Goal: Information Seeking & Learning: Learn about a topic

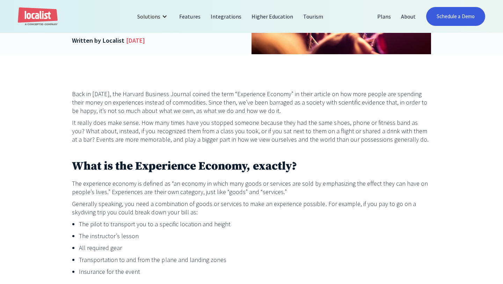
scroll to position [250, 0]
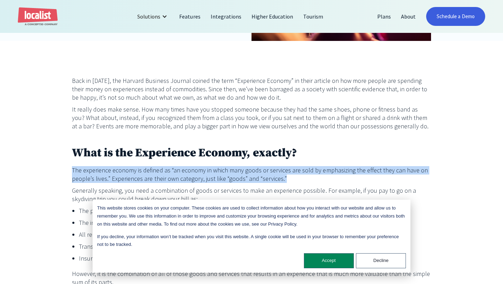
drag, startPoint x: 116, startPoint y: 164, endPoint x: 310, endPoint y: 184, distance: 195.5
click at [309, 177] on p "The experience economy is defined as “an economy in which many goods or service…" at bounding box center [251, 174] width 359 height 17
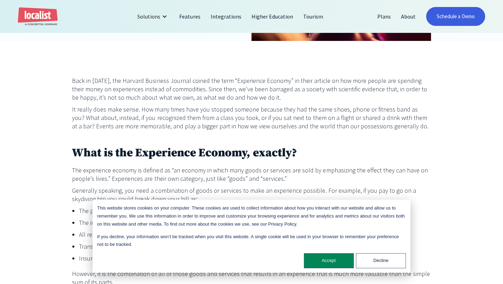
click at [332, 266] on button "Accept" at bounding box center [329, 260] width 50 height 15
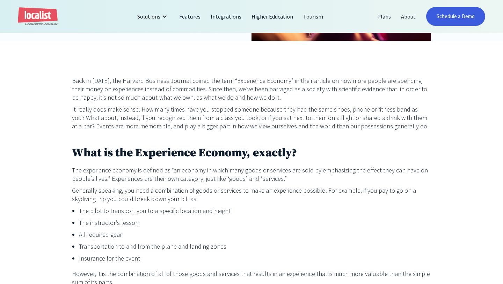
click at [330, 260] on li "Insurance for the event" at bounding box center [255, 258] width 352 height 8
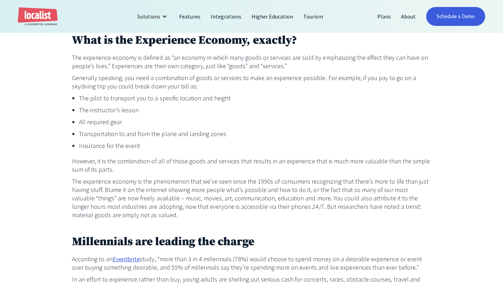
scroll to position [367, 0]
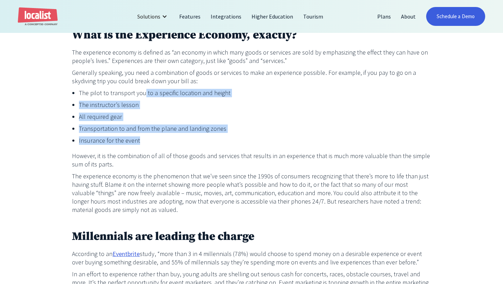
drag, startPoint x: 142, startPoint y: 94, endPoint x: 189, endPoint y: 135, distance: 61.8
click at [189, 136] on ul "The pilot to transport you to a specific location and height The instructor’s l…" at bounding box center [251, 118] width 359 height 59
click at [193, 131] on li "Transportation to and from the plane and landing zones" at bounding box center [255, 128] width 352 height 8
drag, startPoint x: 76, startPoint y: 103, endPoint x: 148, endPoint y: 139, distance: 80.1
click at [148, 139] on ul "The pilot to transport you to a specific location and height The instructor’s l…" at bounding box center [251, 118] width 359 height 59
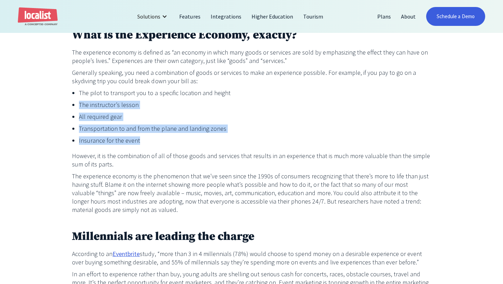
click at [148, 139] on li "Insurance for the event" at bounding box center [255, 140] width 352 height 8
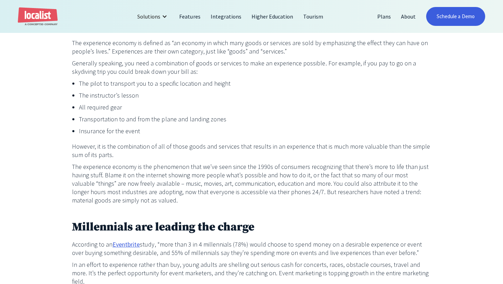
scroll to position [361, 0]
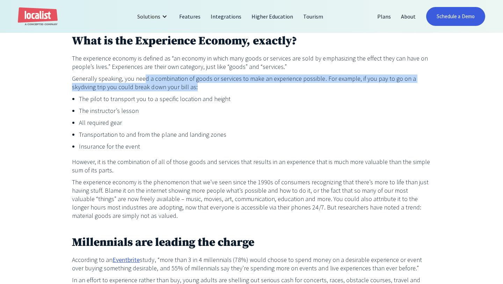
drag, startPoint x: 143, startPoint y: 80, endPoint x: 178, endPoint y: 87, distance: 35.3
click at [178, 88] on p "Generally speaking, you need a combination of goods or services to make an expe…" at bounding box center [251, 82] width 359 height 17
click at [178, 87] on p "Generally speaking, you need a combination of goods or services to make an expe…" at bounding box center [251, 82] width 359 height 17
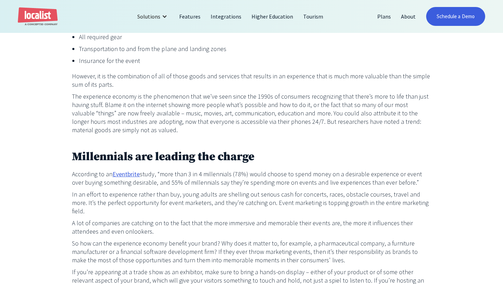
scroll to position [450, 0]
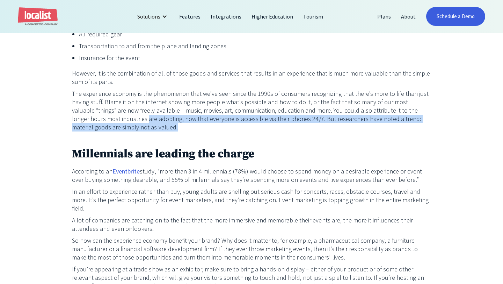
drag, startPoint x: 112, startPoint y: 117, endPoint x: 135, endPoint y: 128, distance: 25.0
click at [135, 128] on p "The experience economy is the phenomenon that we’ve seen since the 1990s of con…" at bounding box center [251, 110] width 359 height 42
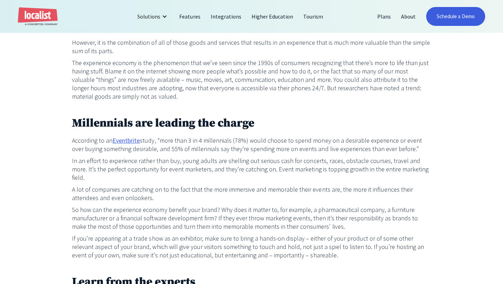
scroll to position [484, 0]
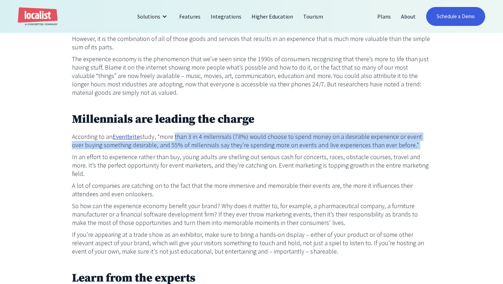
drag, startPoint x: 172, startPoint y: 139, endPoint x: 238, endPoint y: 148, distance: 66.9
click at [238, 149] on p "According to an Eventbrite study, “more than 3 in 4 millennials (78%) would cho…" at bounding box center [251, 140] width 359 height 17
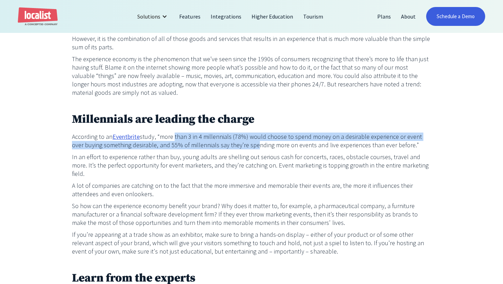
click at [238, 148] on p "According to an Eventbrite study, “more than 3 in 4 millennials (78%) would cho…" at bounding box center [251, 140] width 359 height 17
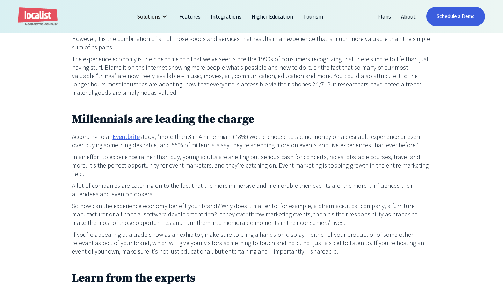
drag, startPoint x: 235, startPoint y: 145, endPoint x: 427, endPoint y: 141, distance: 192.8
click at [427, 142] on p "According to an Eventbrite study, “more than 3 in 4 millennials (78%) would cho…" at bounding box center [251, 140] width 359 height 17
click at [378, 152] on div "Back in [DATE], the Harvard Business Journal coined the term “Experience Econom…" at bounding box center [251, 184] width 359 height 685
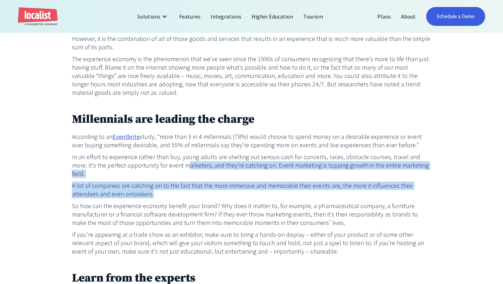
drag, startPoint x: 159, startPoint y: 166, endPoint x: 305, endPoint y: 185, distance: 146.9
click at [305, 186] on div "Back in [DATE], the Harvard Business Journal coined the term “Experience Econom…" at bounding box center [251, 184] width 359 height 685
click at [305, 185] on p "A lot of companies are catching on to the fact that the more immersive and memo…" at bounding box center [251, 189] width 359 height 17
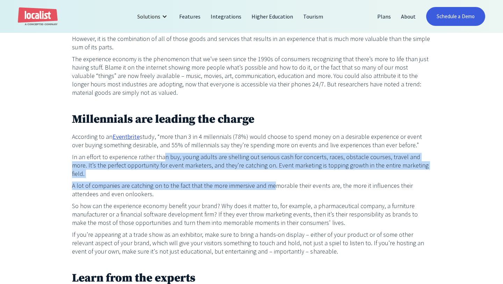
drag, startPoint x: 160, startPoint y: 159, endPoint x: 271, endPoint y: 176, distance: 112.3
click at [271, 177] on div "Back in [DATE], the Harvard Business Journal coined the term “Experience Econom…" at bounding box center [251, 184] width 359 height 685
click at [273, 171] on div "Back in [DATE], the Harvard Business Journal coined the term “Experience Econom…" at bounding box center [251, 184] width 359 height 685
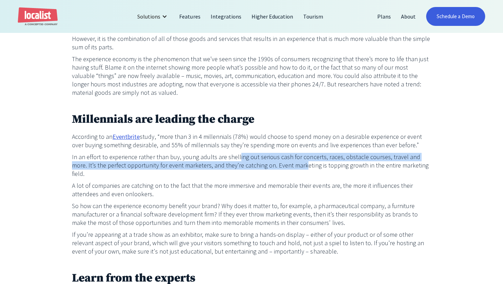
drag, startPoint x: 233, startPoint y: 159, endPoint x: 275, endPoint y: 163, distance: 42.5
click at [275, 164] on p "In an effort to experience rather than buy, young adults are shelling out serio…" at bounding box center [251, 165] width 359 height 25
click at [275, 163] on p "In an effort to experience rather than buy, young adults are shelling out serio…" at bounding box center [251, 165] width 359 height 25
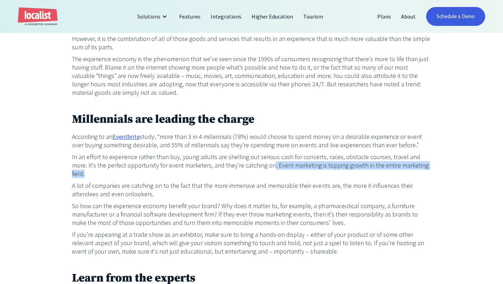
drag, startPoint x: 416, startPoint y: 163, endPoint x: 244, endPoint y: 164, distance: 171.8
click at [244, 164] on p "In an effort to experience rather than buy, young adults are shelling out serio…" at bounding box center [251, 165] width 359 height 25
click at [236, 181] on p "A lot of companies are catching on to the fact that the more immersive and memo…" at bounding box center [251, 189] width 359 height 17
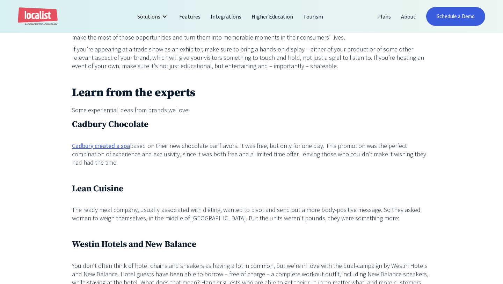
scroll to position [698, 0]
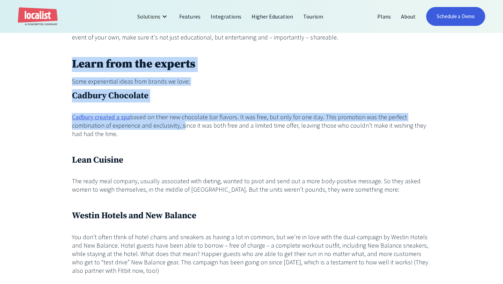
drag, startPoint x: 100, startPoint y: 58, endPoint x: 182, endPoint y: 119, distance: 101.7
click at [182, 119] on div "Back in [DATE], the Harvard Business Journal coined the term “Experience Econom…" at bounding box center [251, 12] width 503 height 839
click at [190, 118] on p "Cadbury created a spa based on their new chocolate bar flavors. It was free, bu…" at bounding box center [251, 125] width 359 height 25
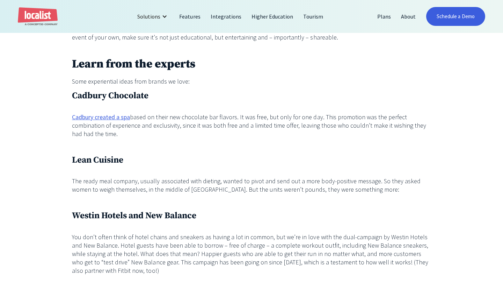
drag, startPoint x: 184, startPoint y: 105, endPoint x: 245, endPoint y: 123, distance: 63.2
click at [245, 123] on p "Cadbury created a spa based on their new chocolate bar flavors. It was free, bu…" at bounding box center [251, 125] width 359 height 25
click at [126, 177] on p "The ready meal company, usually associated with dieting, wanted to pivot and se…" at bounding box center [251, 185] width 359 height 17
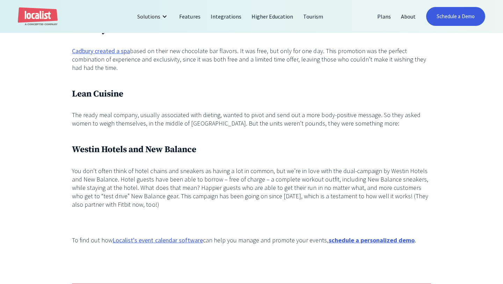
scroll to position [766, 0]
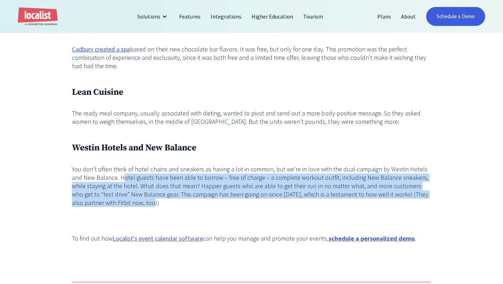
drag, startPoint x: 112, startPoint y: 168, endPoint x: 147, endPoint y: 190, distance: 41.0
click at [147, 190] on p "You don’t often think of hotel chains and sneakers as having a lot in common, b…" at bounding box center [251, 186] width 359 height 42
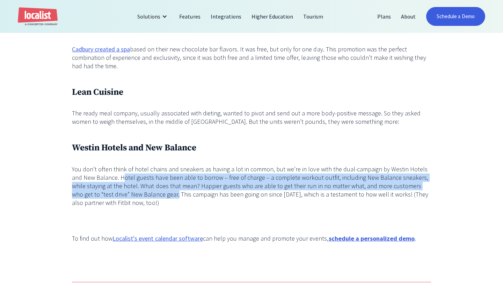
click at [159, 184] on p "You don’t often think of hotel chains and sneakers as having a lot in common, b…" at bounding box center [251, 186] width 359 height 42
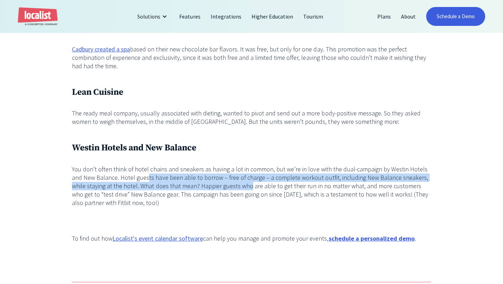
drag, startPoint x: 134, startPoint y: 166, endPoint x: 229, endPoint y: 176, distance: 95.5
click at [229, 177] on p "You don’t often think of hotel chains and sneakers as having a lot in common, b…" at bounding box center [251, 186] width 359 height 42
click at [229, 176] on p "You don’t often think of hotel chains and sneakers as having a lot in common, b…" at bounding box center [251, 186] width 359 height 42
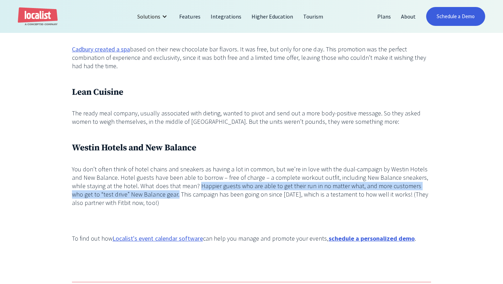
drag, startPoint x: 181, startPoint y: 177, endPoint x: 147, endPoint y: 187, distance: 35.9
click at [147, 187] on p "You don’t often think of hotel chains and sneakers as having a lot in common, b…" at bounding box center [251, 186] width 359 height 42
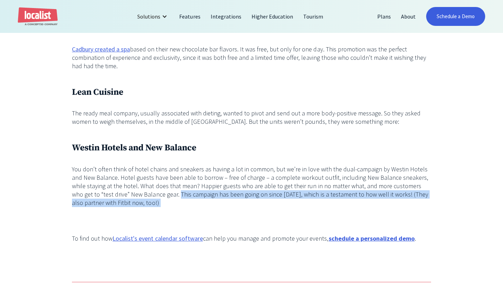
drag, startPoint x: 149, startPoint y: 187, endPoint x: 161, endPoint y: 197, distance: 15.9
click at [162, 197] on p "You don’t often think of hotel chains and sneakers as having a lot in common, b…" at bounding box center [251, 186] width 359 height 42
click at [161, 197] on p "You don’t often think of hotel chains and sneakers as having a lot in common, b…" at bounding box center [251, 186] width 359 height 42
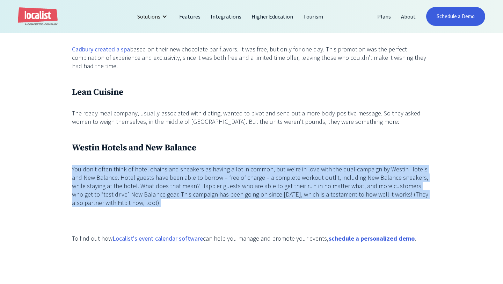
drag, startPoint x: 161, startPoint y: 197, endPoint x: 66, endPoint y: 163, distance: 101.4
click at [78, 165] on p "You don’t often think of hotel chains and sneakers as having a lot in common, b…" at bounding box center [251, 186] width 359 height 42
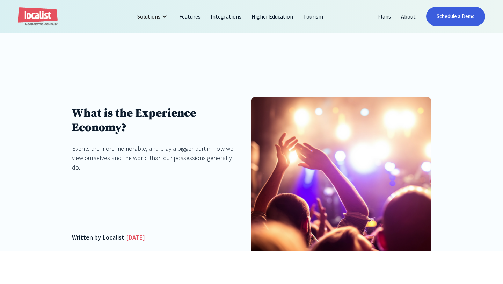
scroll to position [0, 0]
